Goal: Complete application form: Complete application form

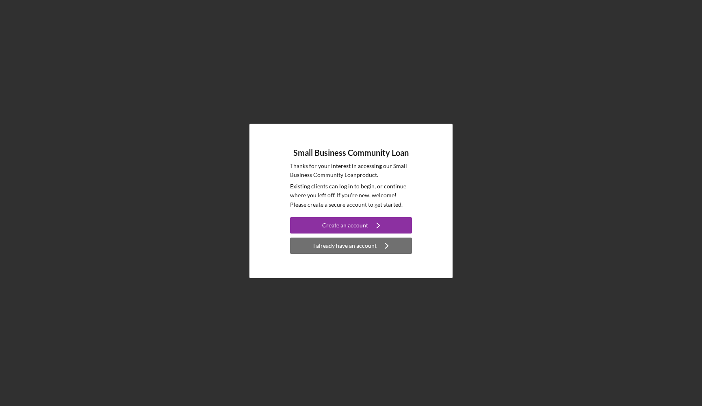
click at [360, 243] on div "I already have an account" at bounding box center [344, 245] width 63 height 16
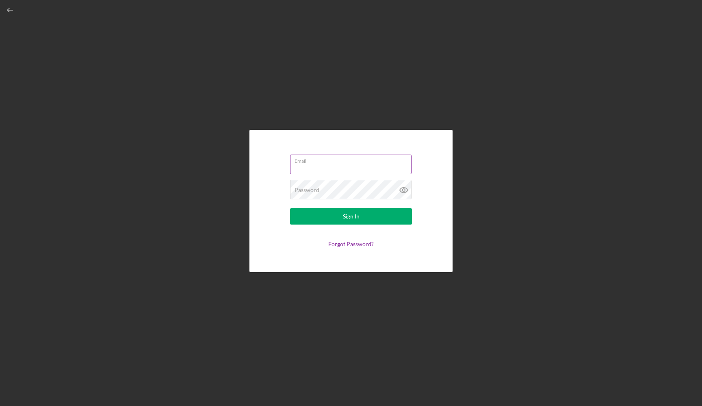
type input "[EMAIL_ADDRESS][DOMAIN_NAME]"
click at [345, 159] on label "Email" at bounding box center [353, 159] width 117 height 9
click at [345, 159] on input "[EMAIL_ADDRESS][DOMAIN_NAME]" at bounding box center [350, 164] width 121 height 20
click at [341, 217] on button "Sign In" at bounding box center [351, 216] width 122 height 16
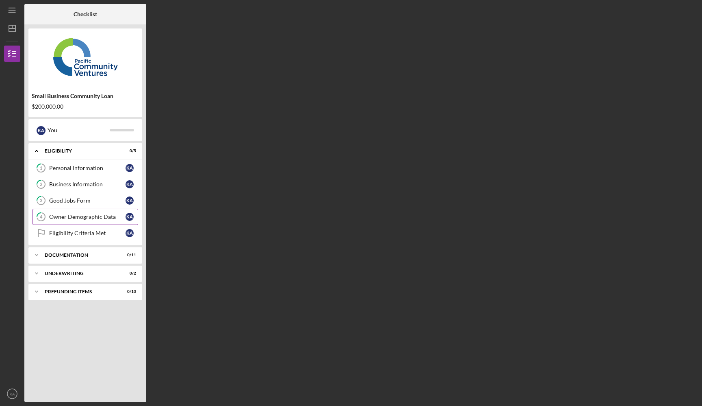
click at [111, 219] on div "Owner Demographic Data" at bounding box center [87, 216] width 76 height 7
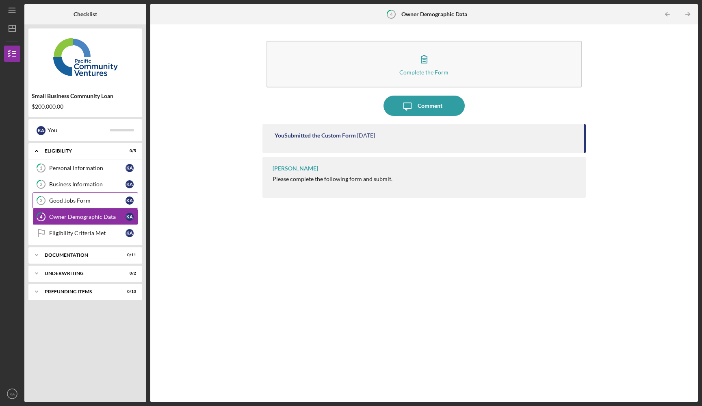
click at [111, 200] on div "Good Jobs Form" at bounding box center [87, 200] width 76 height 7
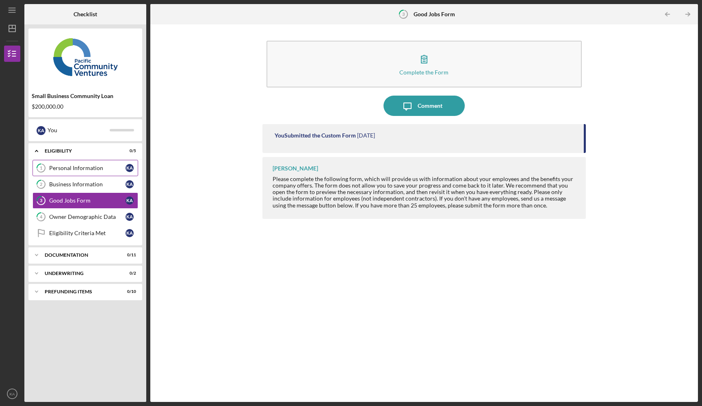
click at [107, 162] on link "1 Personal Information K A" at bounding box center [86, 168] width 106 height 16
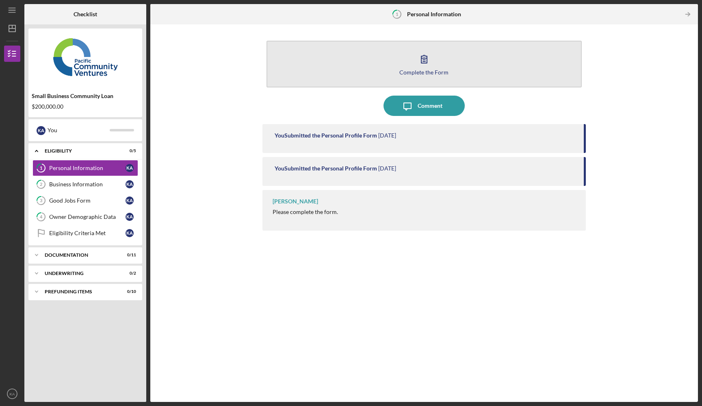
click at [462, 59] on button "Complete the Form Form" at bounding box center [425, 64] width 316 height 47
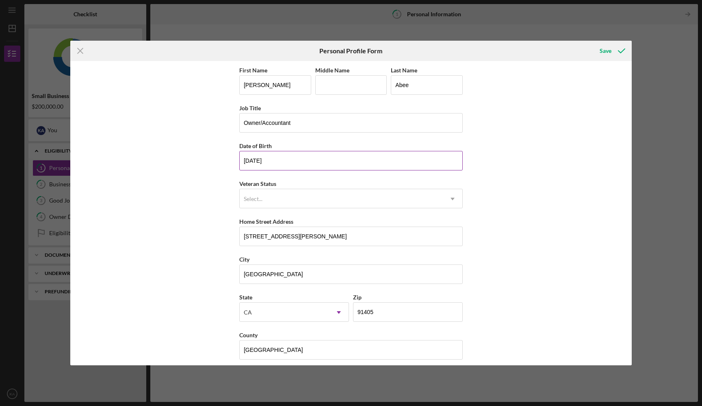
scroll to position [7, 0]
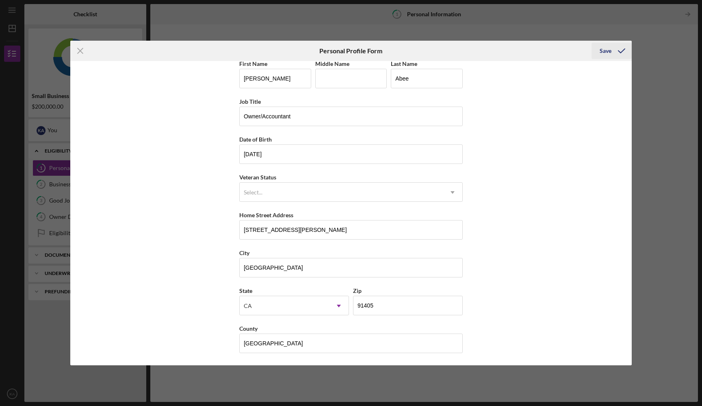
click at [610, 56] on div "Save" at bounding box center [606, 51] width 12 height 16
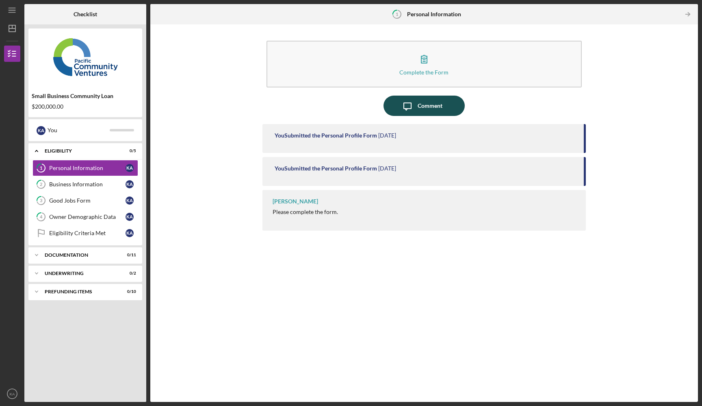
click at [412, 98] on icon "Icon/Message" at bounding box center [407, 105] width 20 height 20
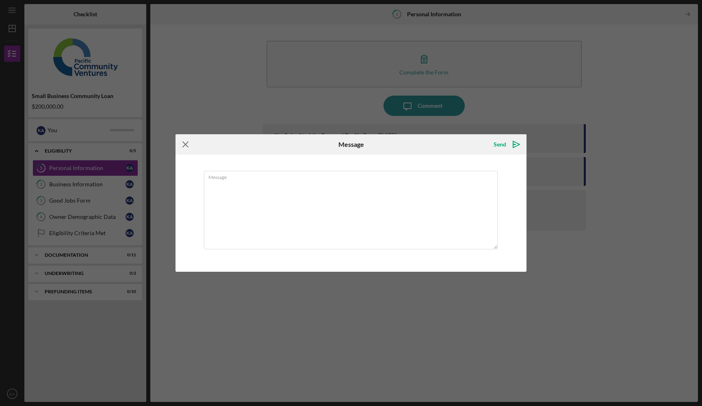
click at [183, 143] on icon "Icon/Menu Close" at bounding box center [186, 144] width 20 height 20
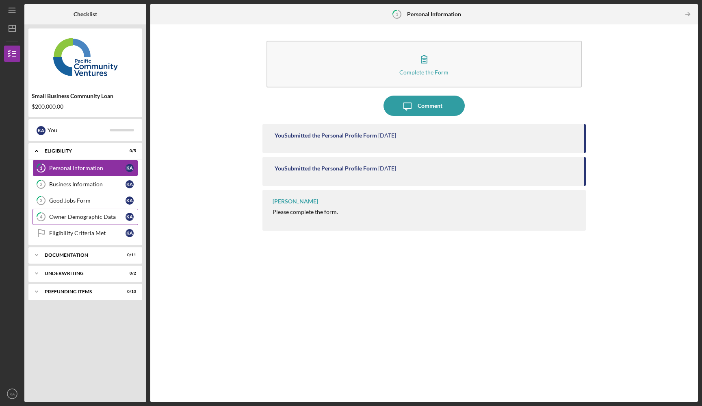
click at [100, 219] on div "Owner Demographic Data" at bounding box center [87, 216] width 76 height 7
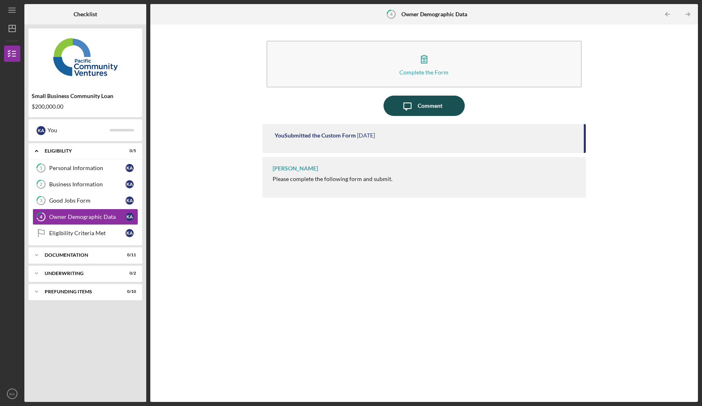
click at [426, 103] on div "Comment" at bounding box center [430, 105] width 25 height 20
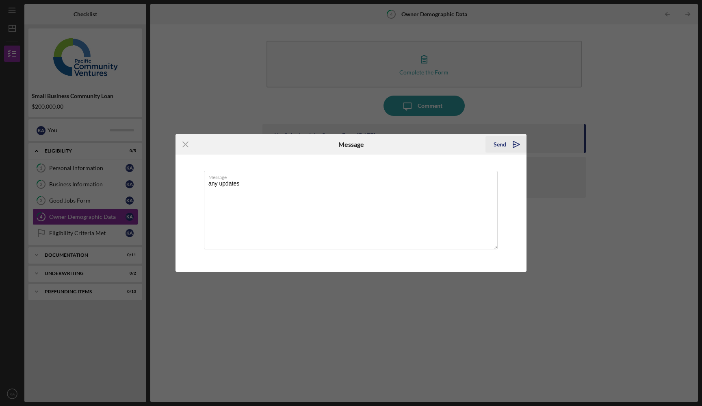
type textarea "any updates"
click at [506, 147] on icon "Icon/icon-invite-send" at bounding box center [516, 144] width 20 height 20
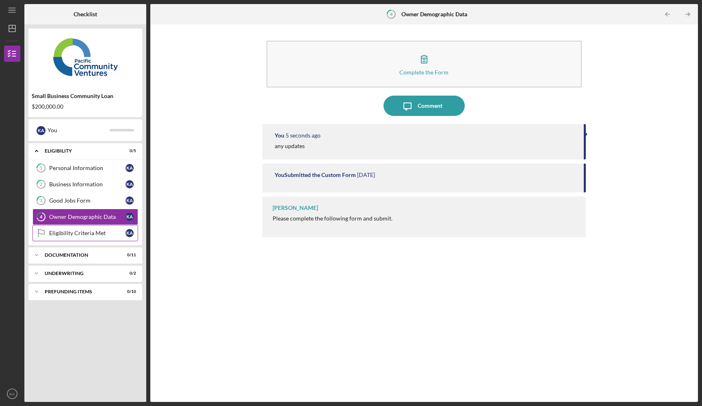
click at [109, 231] on div "Eligibility Criteria Met" at bounding box center [87, 233] width 76 height 7
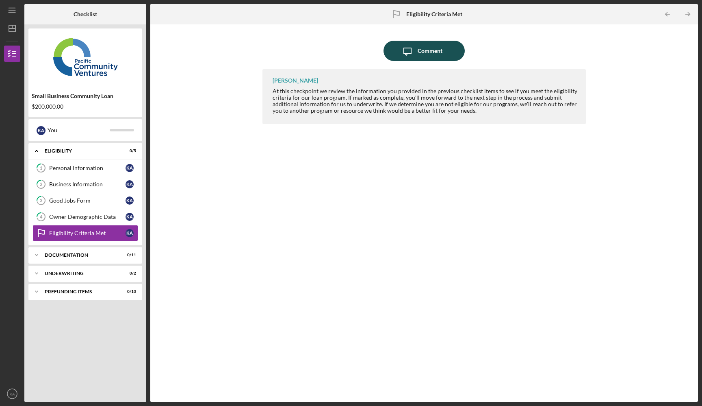
click at [449, 50] on button "Icon/Message Comment" at bounding box center [424, 51] width 81 height 20
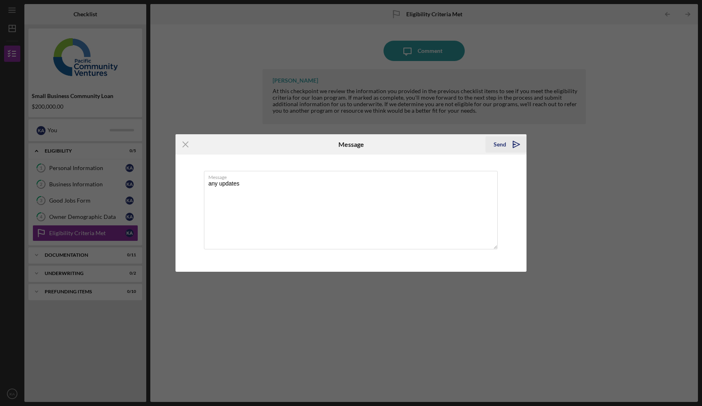
type textarea "any updates"
click at [518, 145] on icon "Icon/icon-invite-send" at bounding box center [516, 144] width 20 height 20
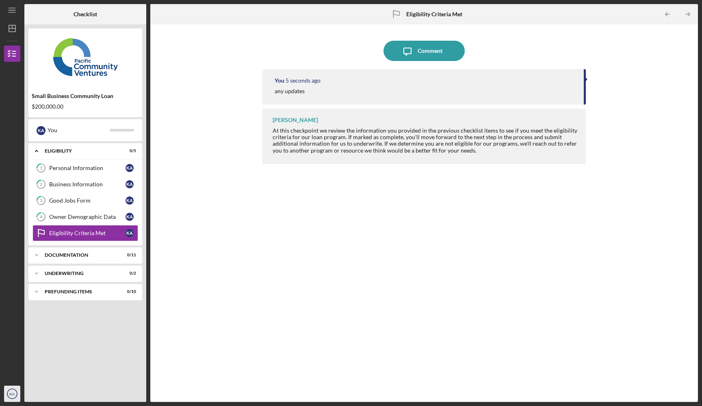
click at [12, 387] on icon "KA" at bounding box center [12, 393] width 16 height 20
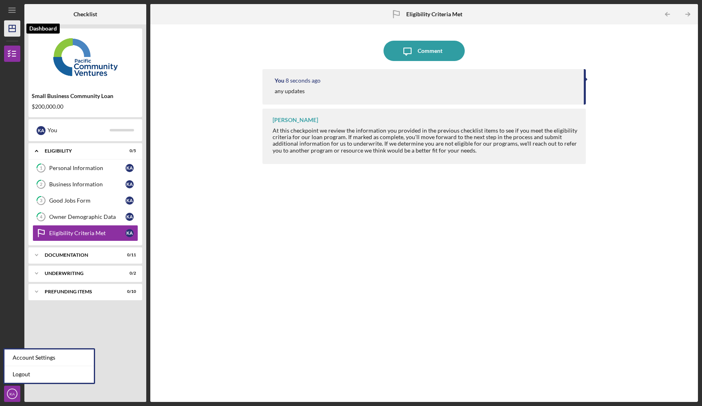
click at [15, 30] on polygon "button" at bounding box center [12, 28] width 7 height 7
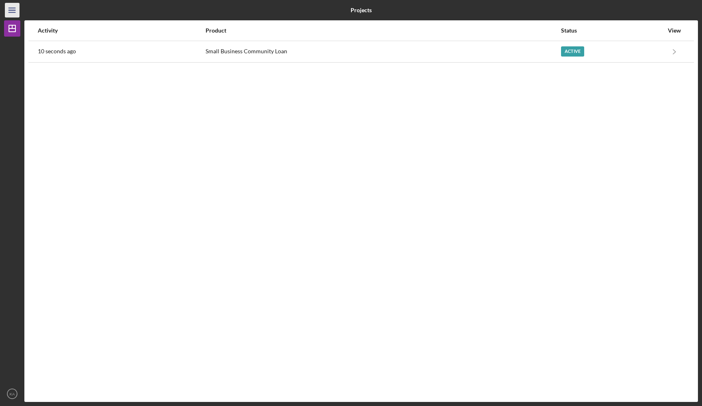
click at [15, 14] on icon "Icon/Menu" at bounding box center [12, 10] width 18 height 18
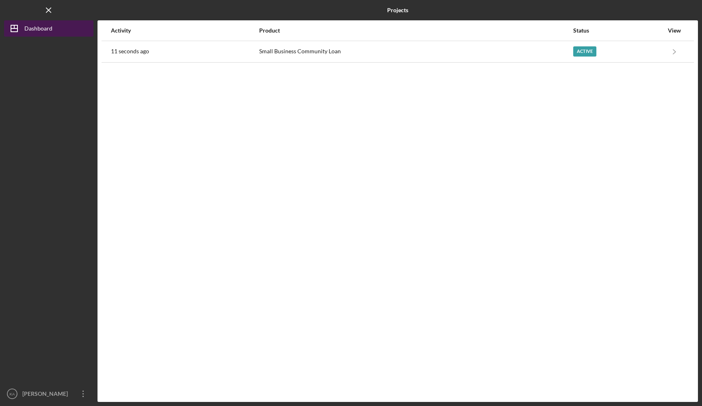
click at [20, 26] on icon "Icon/Dashboard" at bounding box center [14, 28] width 20 height 20
click at [48, 14] on icon "Icon/Menu Close" at bounding box center [49, 10] width 18 height 18
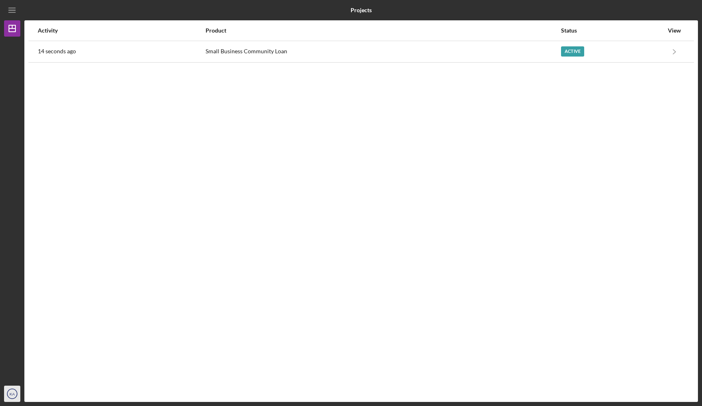
click at [5, 397] on icon "KA" at bounding box center [12, 393] width 16 height 20
click at [42, 361] on div "Account Settings" at bounding box center [48, 357] width 89 height 17
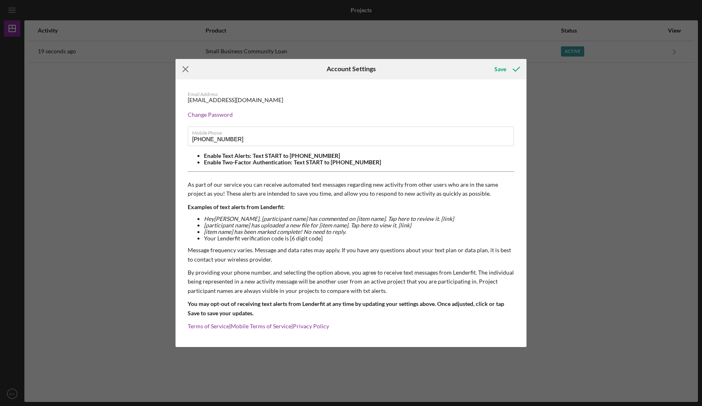
click at [183, 68] on icon "Icon/Menu Close" at bounding box center [186, 69] width 20 height 20
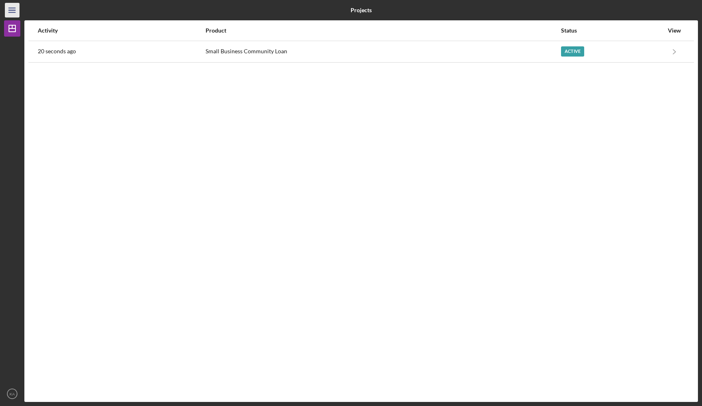
click at [19, 10] on icon "Icon/Menu" at bounding box center [12, 10] width 18 height 18
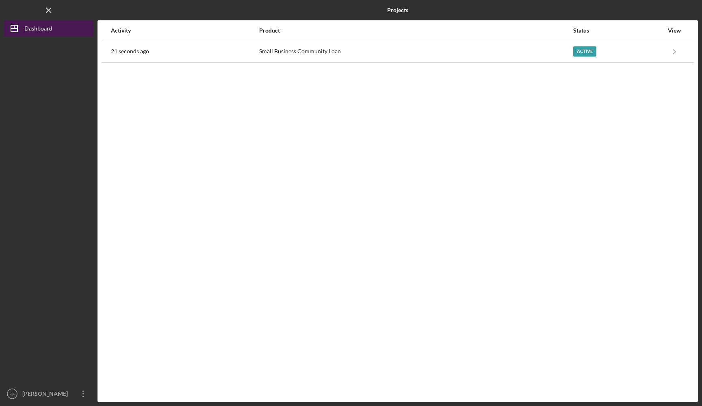
click at [51, 28] on div "Dashboard" at bounding box center [38, 29] width 28 height 18
click at [69, 28] on button "Icon/Dashboard Dashboard" at bounding box center [48, 28] width 89 height 16
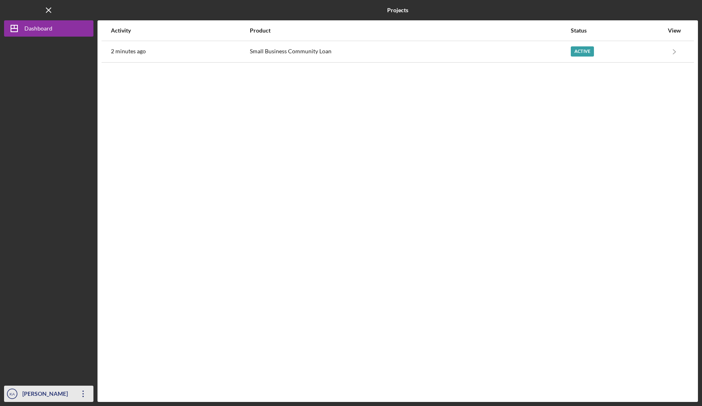
click at [49, 392] on div "[PERSON_NAME]" at bounding box center [46, 394] width 53 height 18
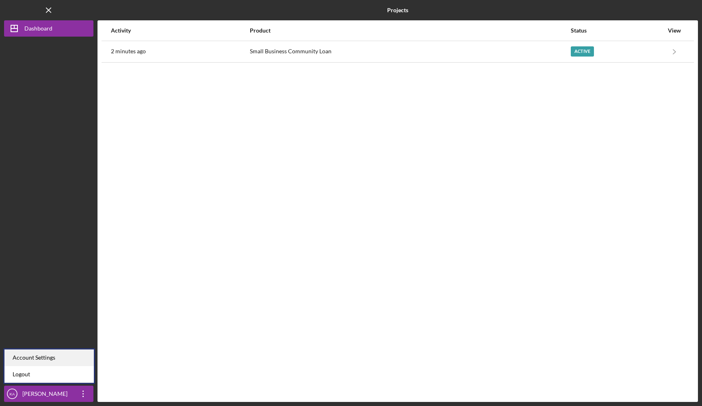
click at [53, 357] on div "Account Settings" at bounding box center [48, 357] width 89 height 17
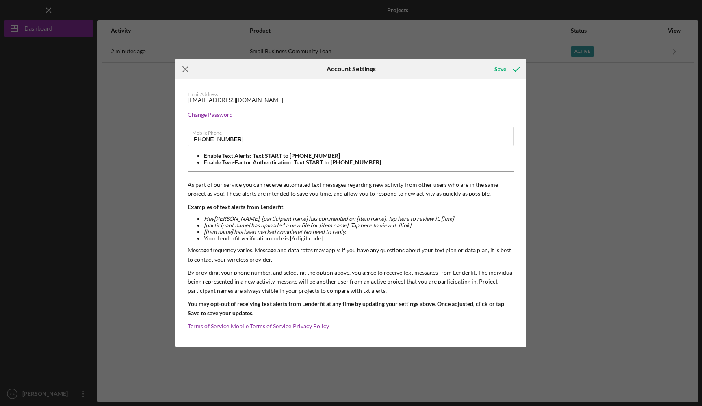
click at [189, 68] on icon "Icon/Menu Close" at bounding box center [186, 69] width 20 height 20
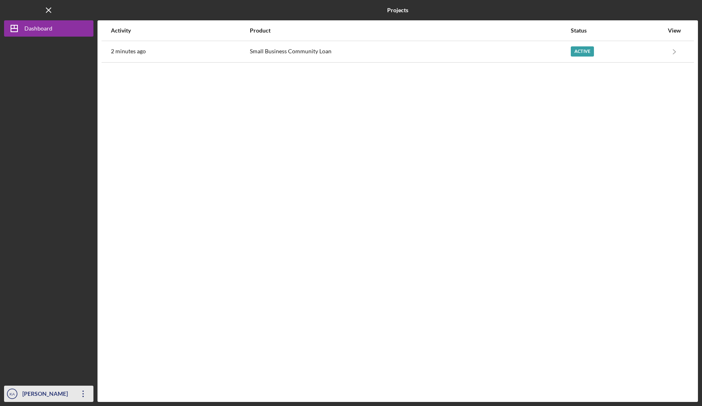
click at [17, 393] on icon "KA" at bounding box center [12, 393] width 16 height 20
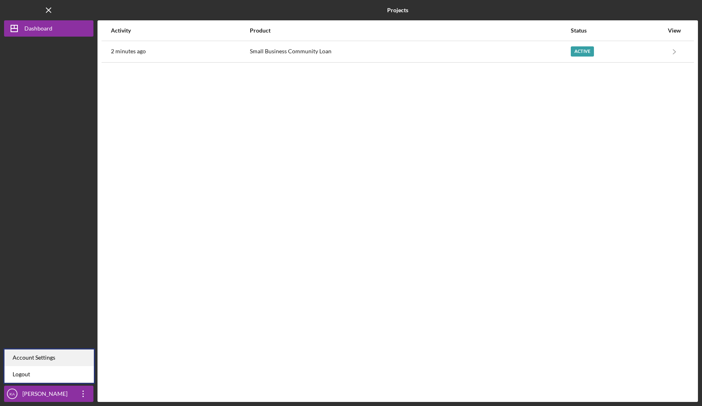
click at [54, 358] on div "Account Settings" at bounding box center [48, 357] width 89 height 17
